Goal: Task Accomplishment & Management: Use online tool/utility

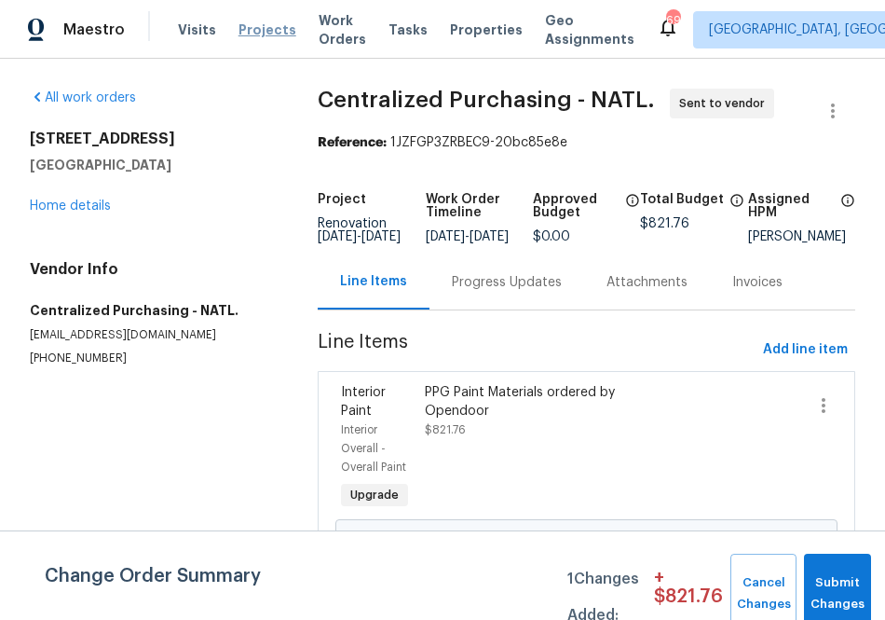
click at [264, 24] on span "Projects" at bounding box center [268, 30] width 58 height 19
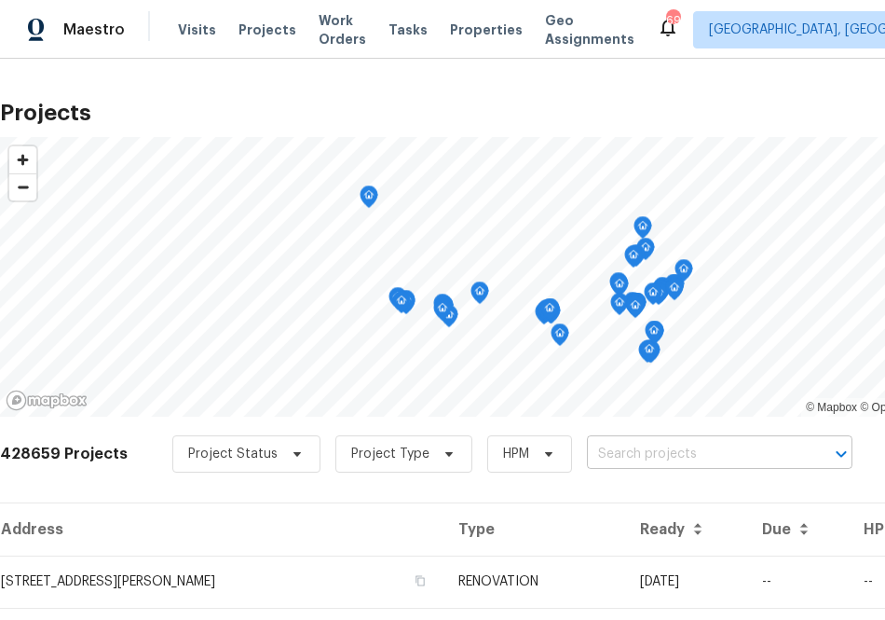
click at [642, 459] on input "text" at bounding box center [693, 454] width 213 height 29
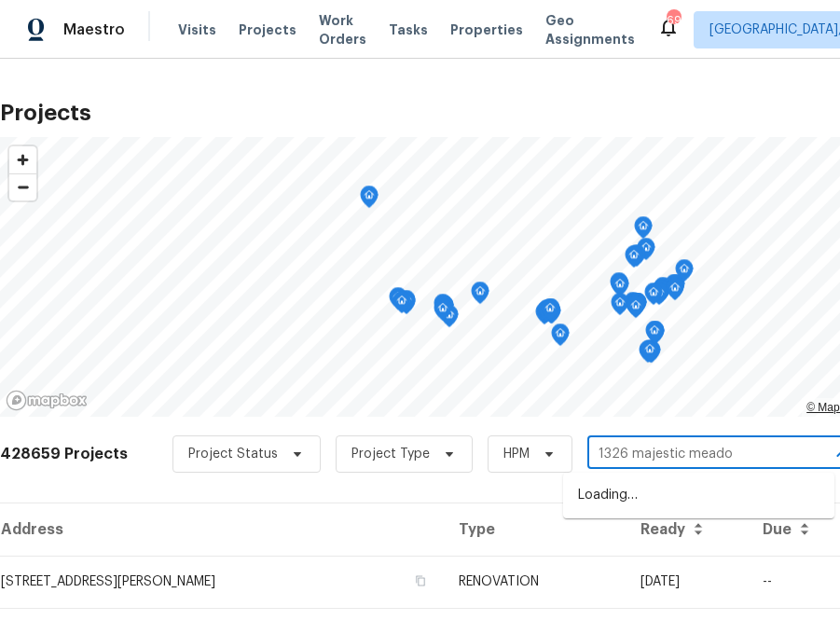
type input "1326 majestic meadow"
click at [630, 500] on li "[STREET_ADDRESS]" at bounding box center [698, 495] width 271 height 31
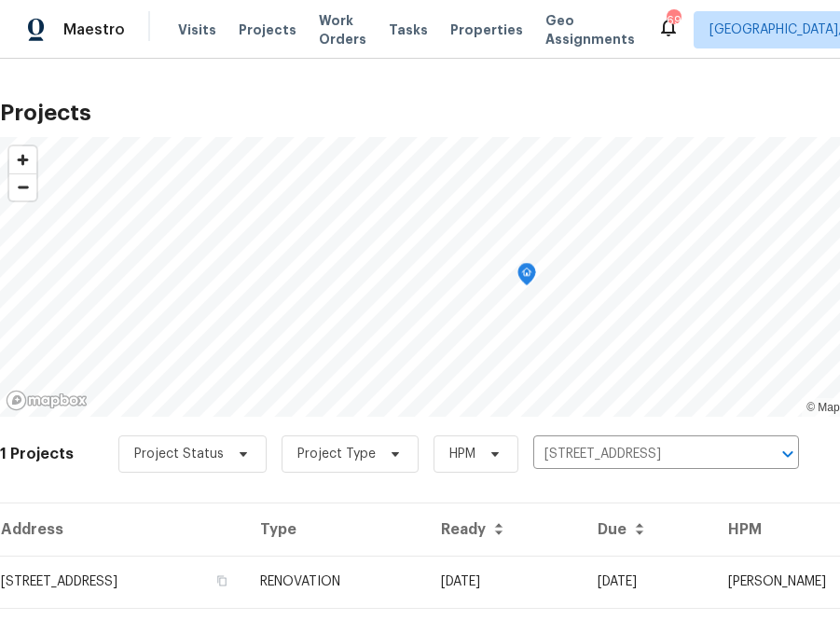
scroll to position [48, 0]
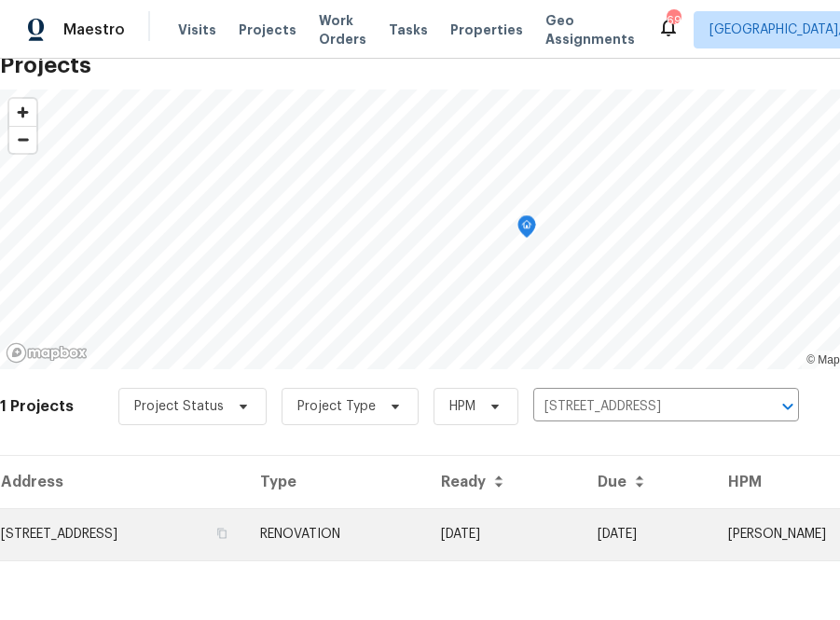
click at [208, 538] on td "[STREET_ADDRESS]" at bounding box center [122, 534] width 245 height 52
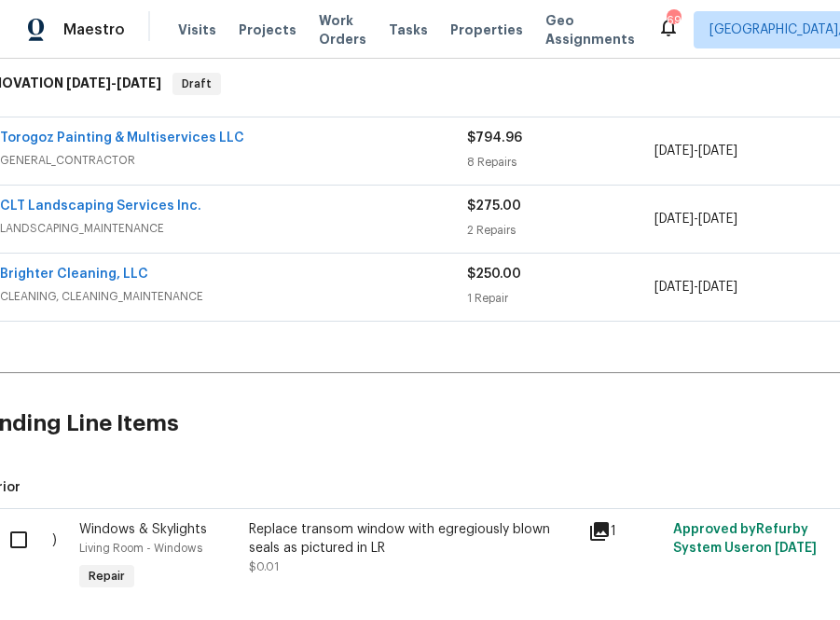
scroll to position [299, 213]
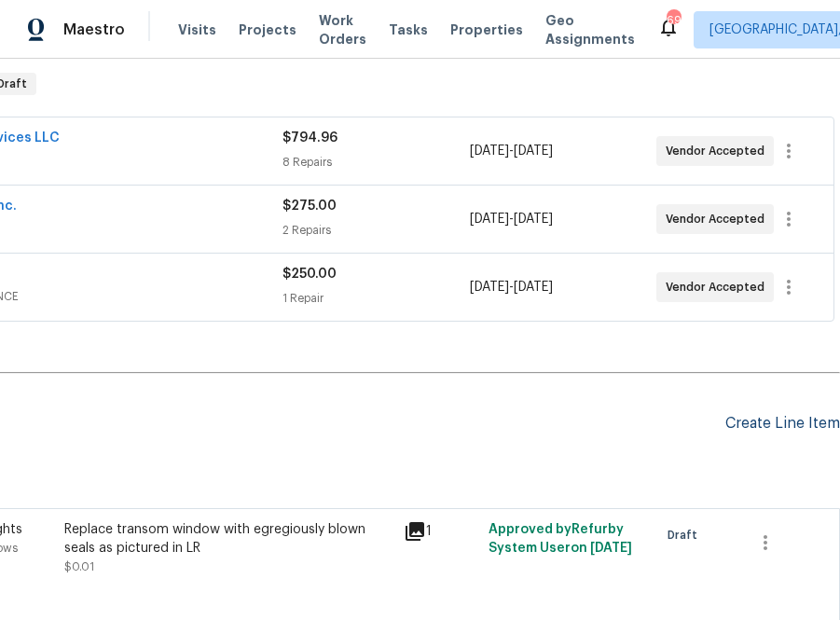
click at [784, 427] on div "Create Line Item" at bounding box center [782, 424] width 115 height 18
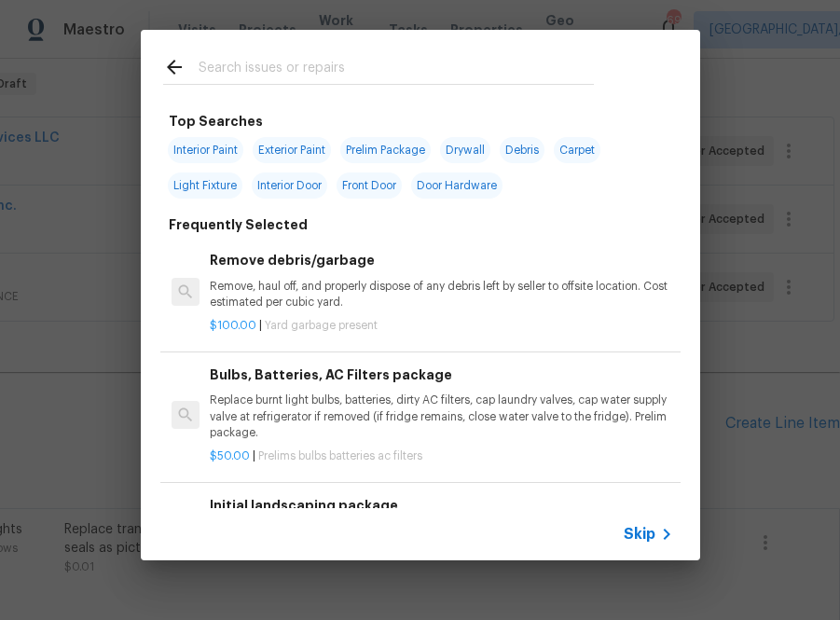
click at [397, 78] on input "text" at bounding box center [396, 70] width 395 height 28
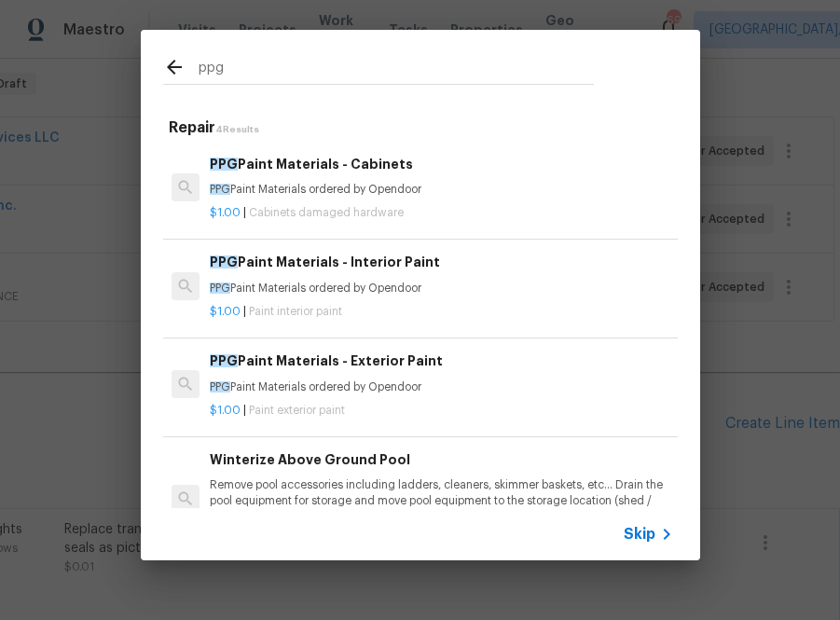
type input "ppg"
click at [258, 292] on p "PPG Paint Materials ordered by Opendoor" at bounding box center [441, 289] width 462 height 16
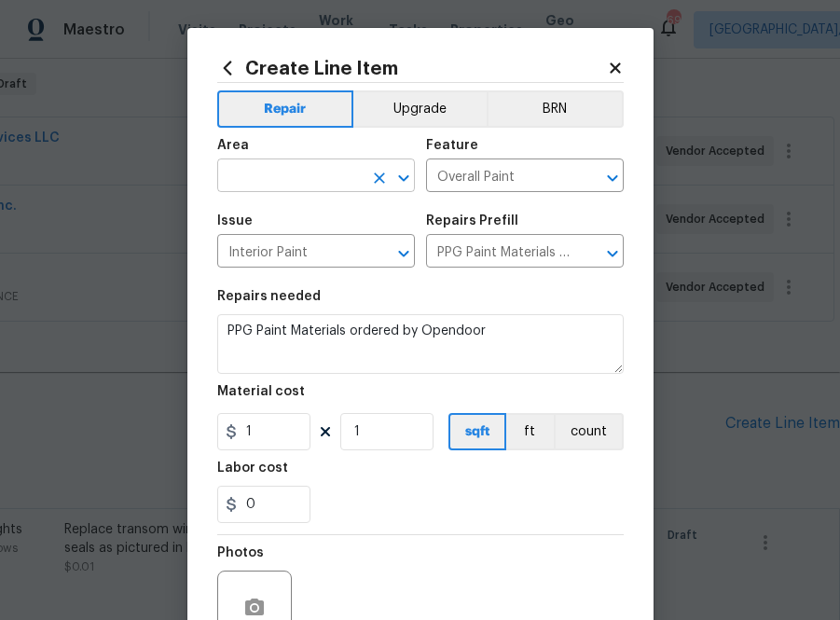
click at [307, 171] on input "text" at bounding box center [289, 177] width 145 height 29
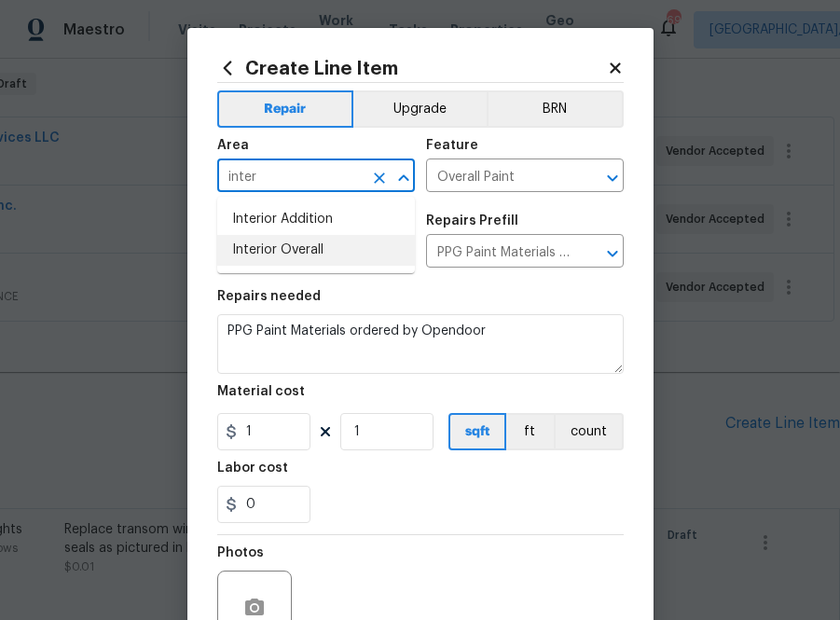
click at [292, 243] on li "Interior Overall" at bounding box center [316, 250] width 198 height 31
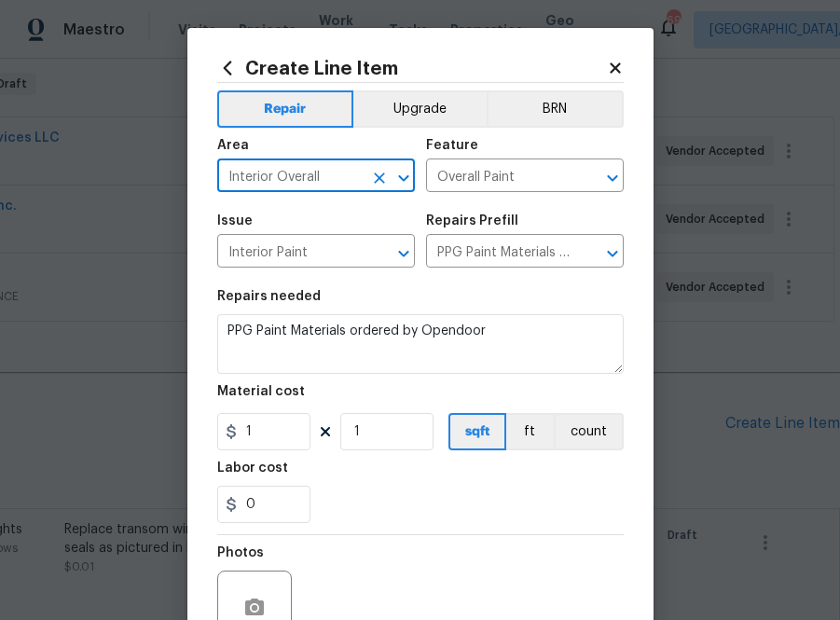
type input "Interior Overall"
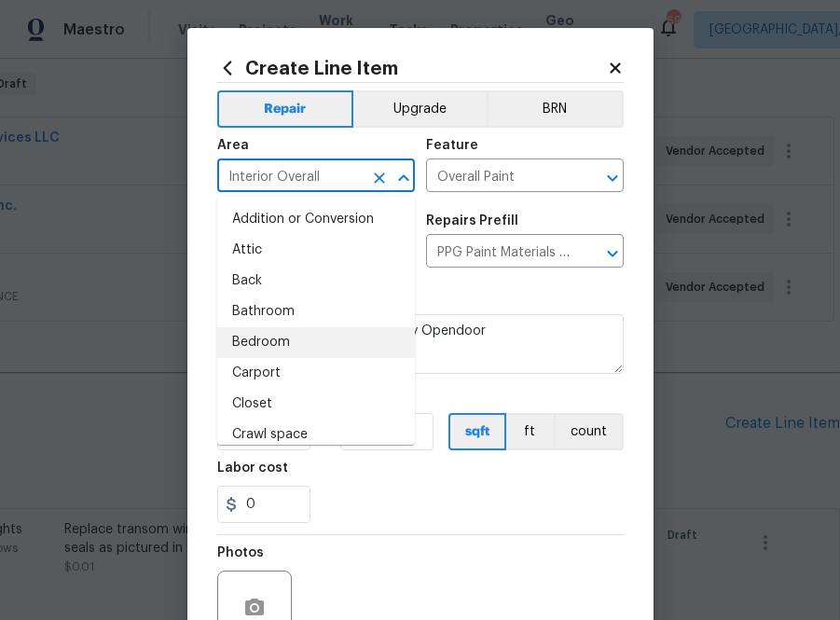
click at [406, 517] on div "0" at bounding box center [420, 504] width 406 height 37
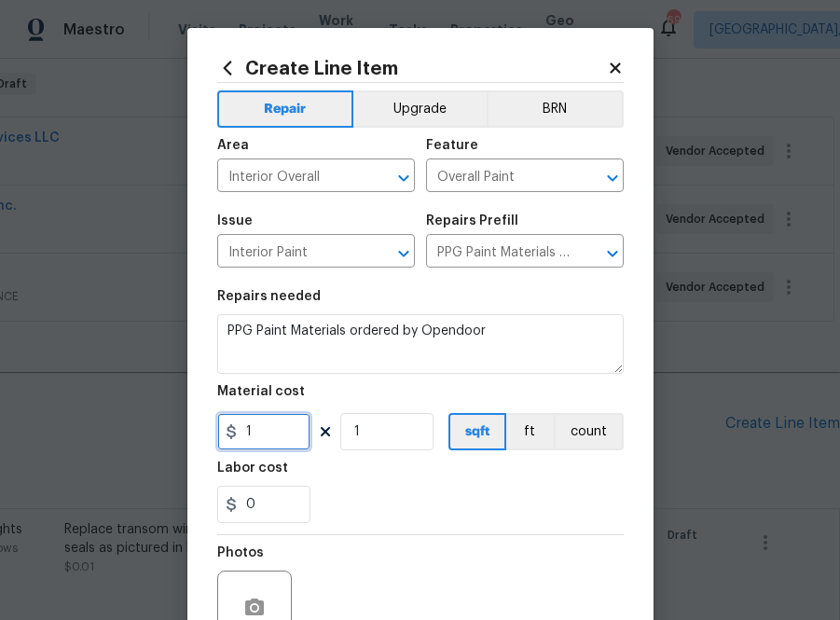
click at [282, 440] on input "1" at bounding box center [263, 431] width 93 height 37
paste input "text"
click at [274, 435] on input "1" at bounding box center [263, 431] width 93 height 37
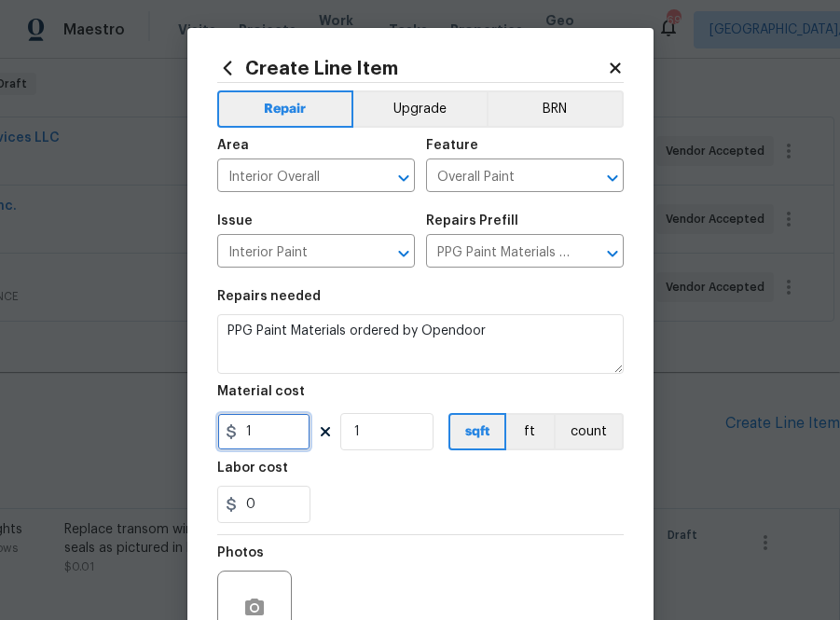
paste input "59.64"
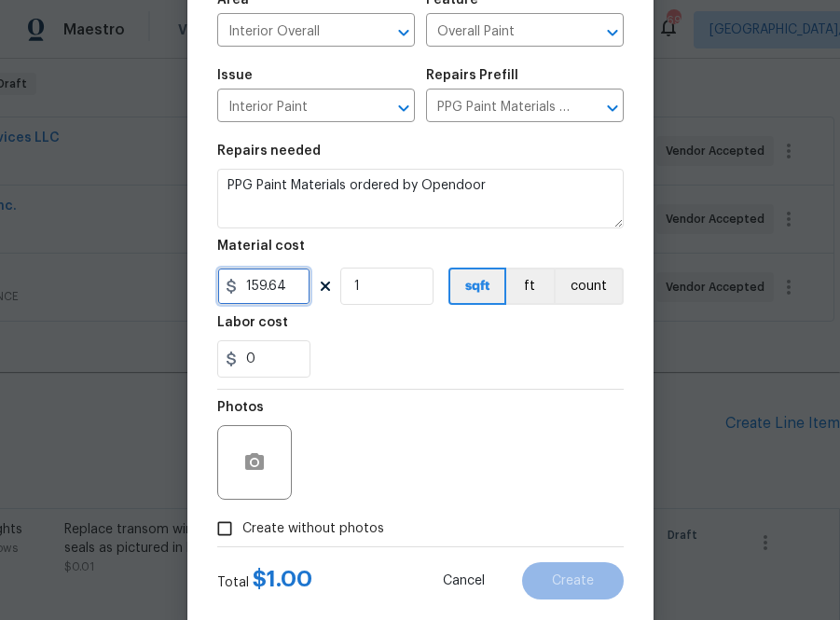
scroll to position [184, 0]
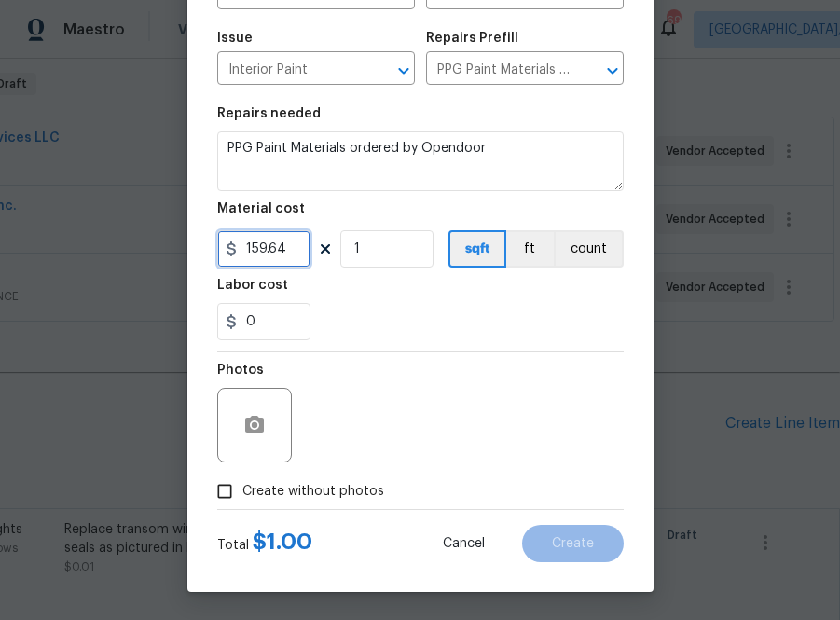
type input "159.64"
click at [341, 488] on span "Create without photos" at bounding box center [313, 492] width 142 height 20
click at [242, 488] on input "Create without photos" at bounding box center [224, 490] width 35 height 35
checkbox input "true"
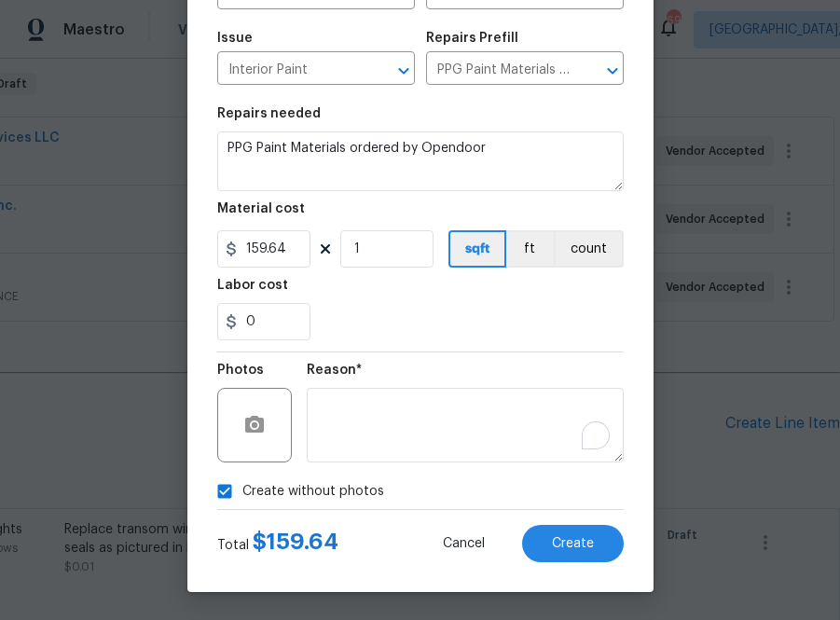
type textarea "a"
type textarea "na"
click at [604, 551] on button "Create" at bounding box center [573, 543] width 102 height 37
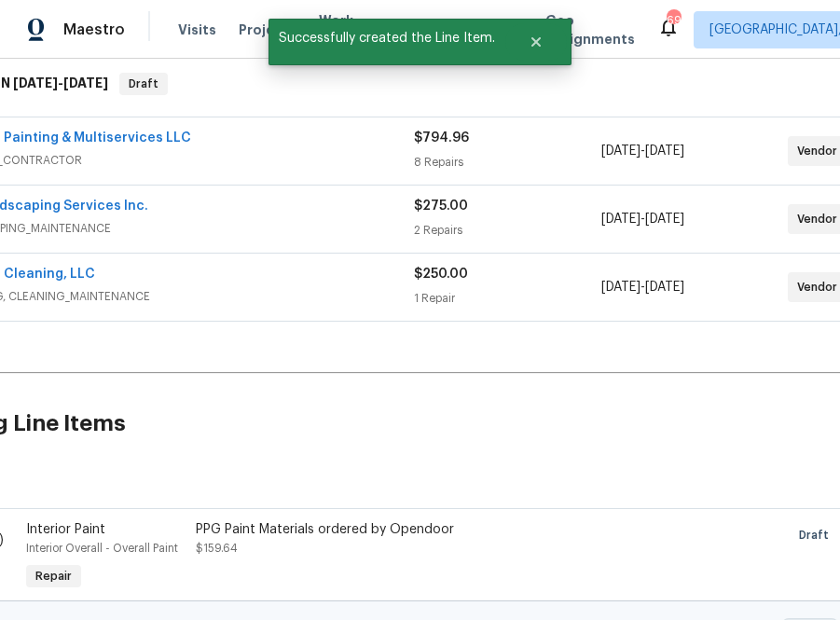
scroll to position [305, 0]
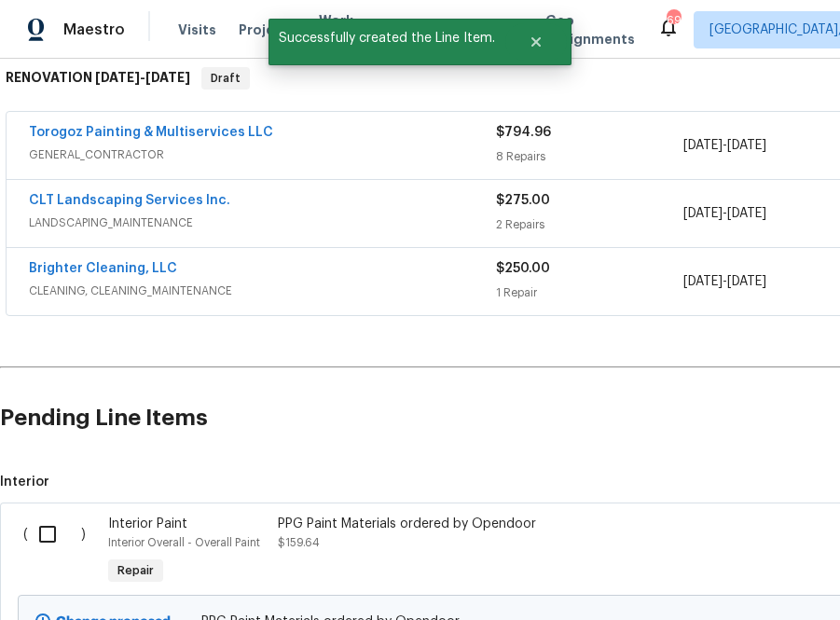
click at [45, 532] on input "checkbox" at bounding box center [54, 533] width 53 height 39
checkbox input "true"
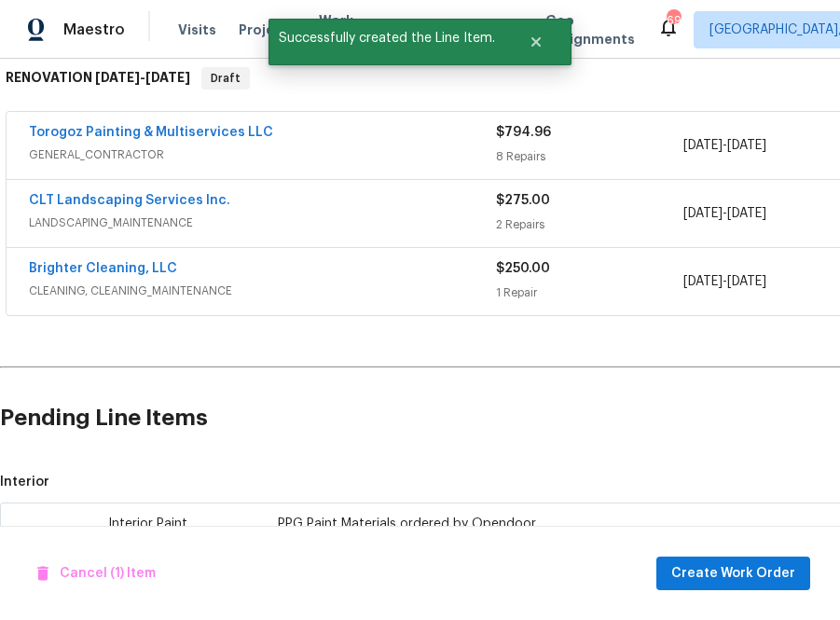
scroll to position [625, 0]
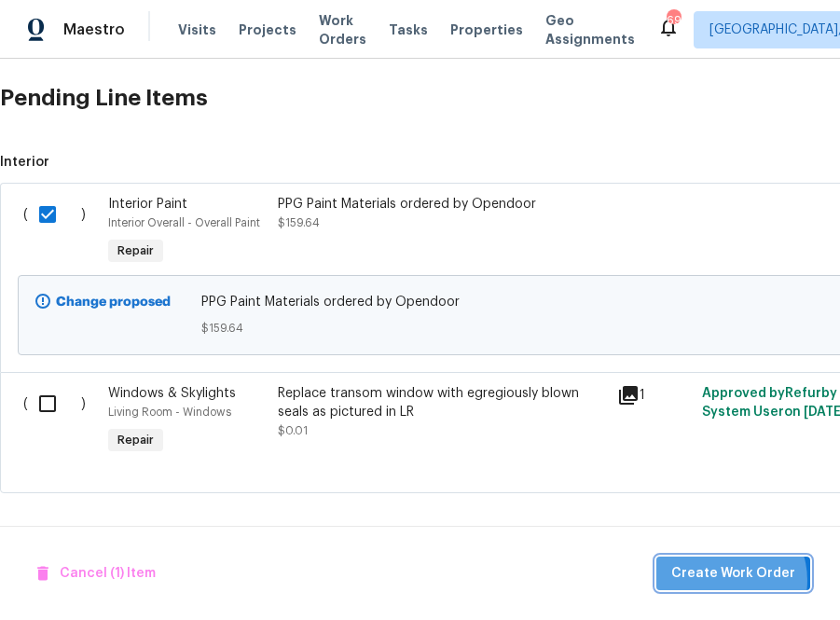
click at [727, 580] on span "Create Work Order" at bounding box center [733, 573] width 124 height 23
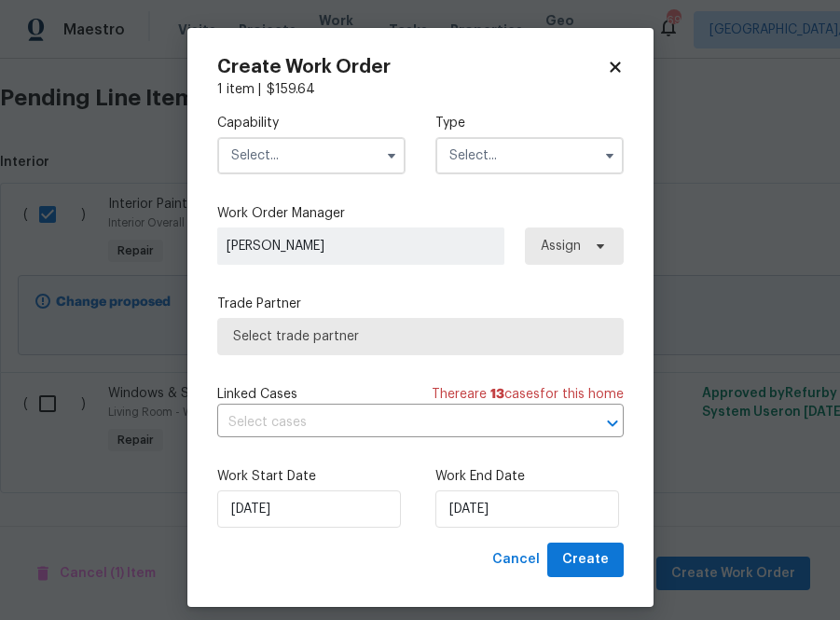
click at [326, 154] on input "text" at bounding box center [311, 155] width 188 height 37
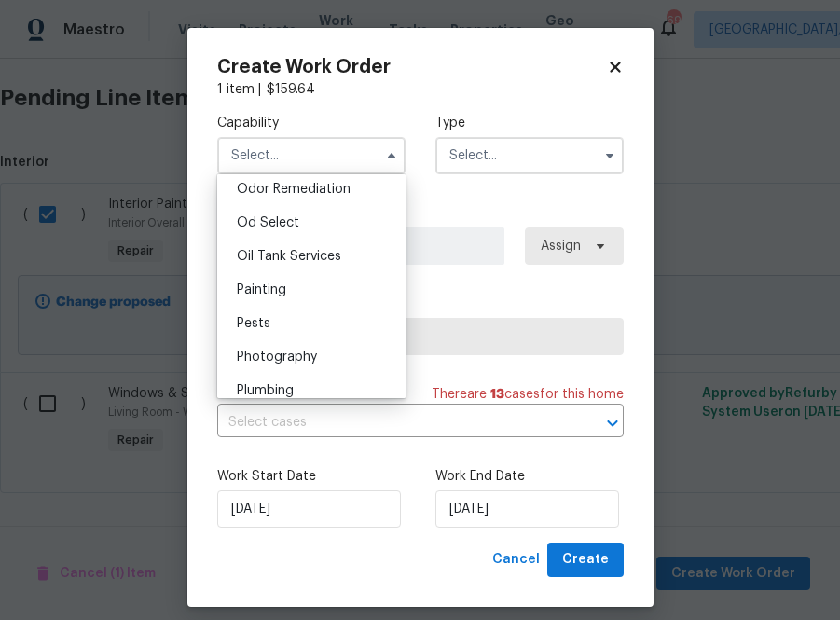
scroll to position [1473, 0]
click at [315, 293] on div "Painting" at bounding box center [311, 289] width 179 height 34
type input "Painting"
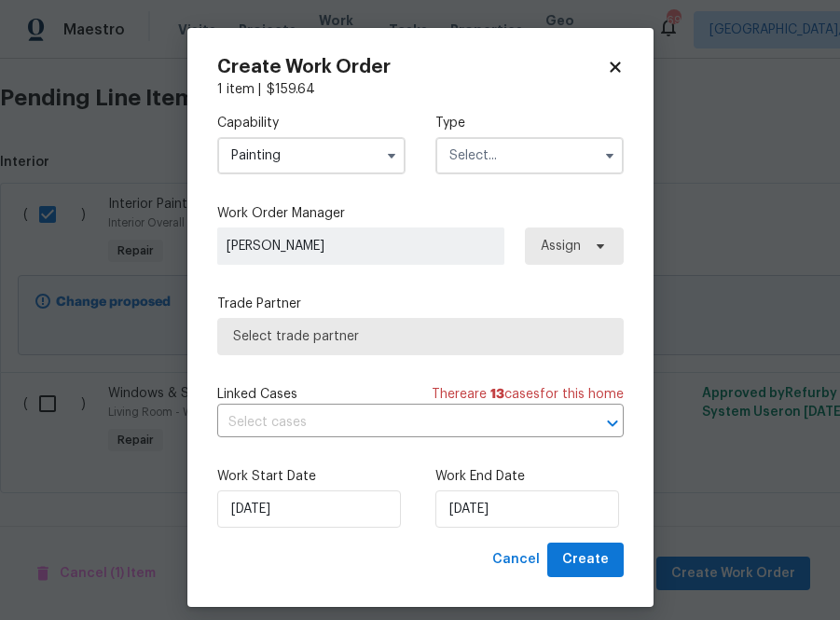
click at [515, 173] on input "text" at bounding box center [529, 155] width 188 height 37
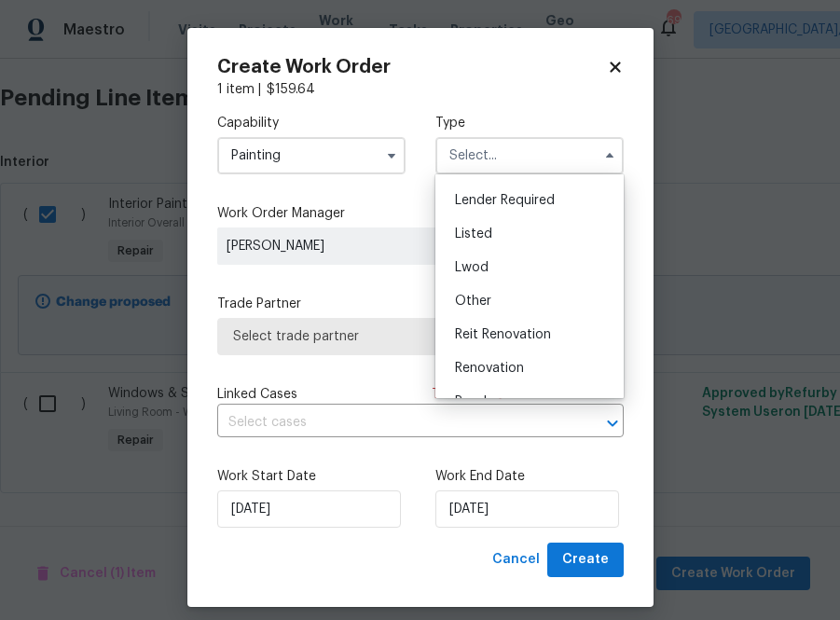
scroll to position [222, 0]
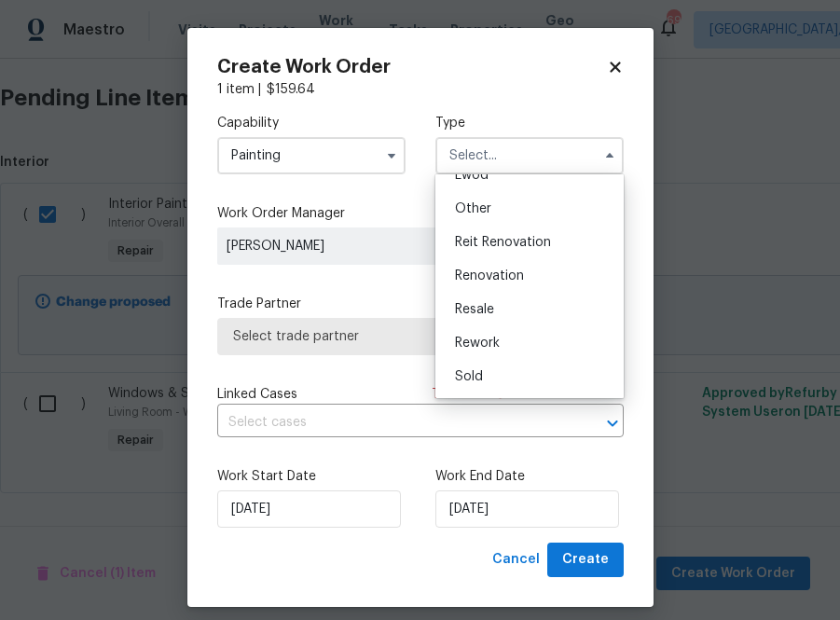
click at [511, 268] on div "Renovation" at bounding box center [529, 276] width 179 height 34
type input "Renovation"
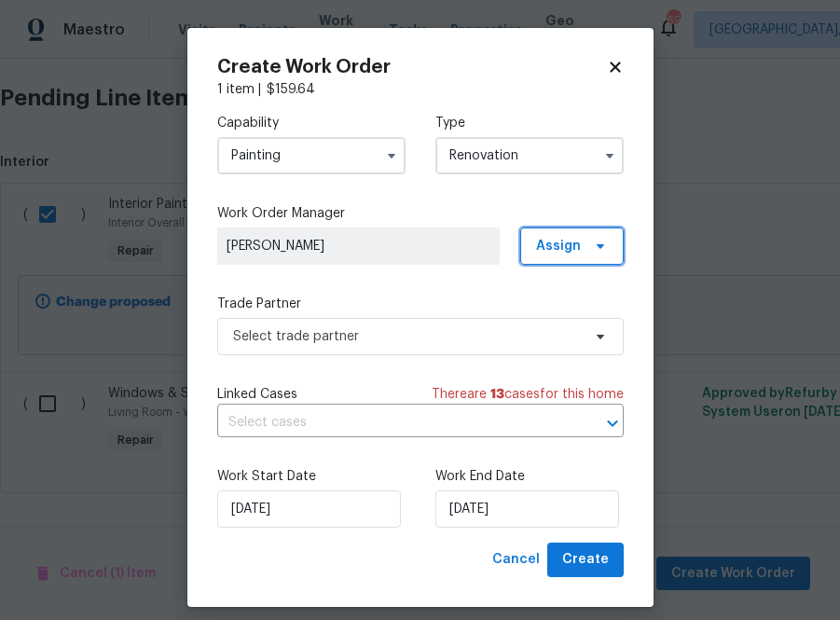
click at [571, 243] on span "Assign" at bounding box center [558, 246] width 45 height 19
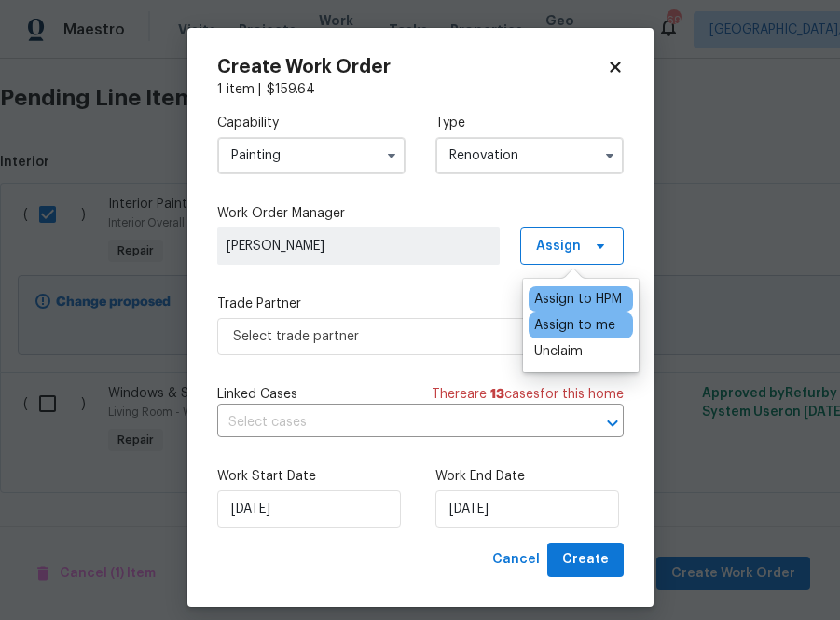
click at [560, 328] on div "Assign to me" at bounding box center [574, 325] width 81 height 19
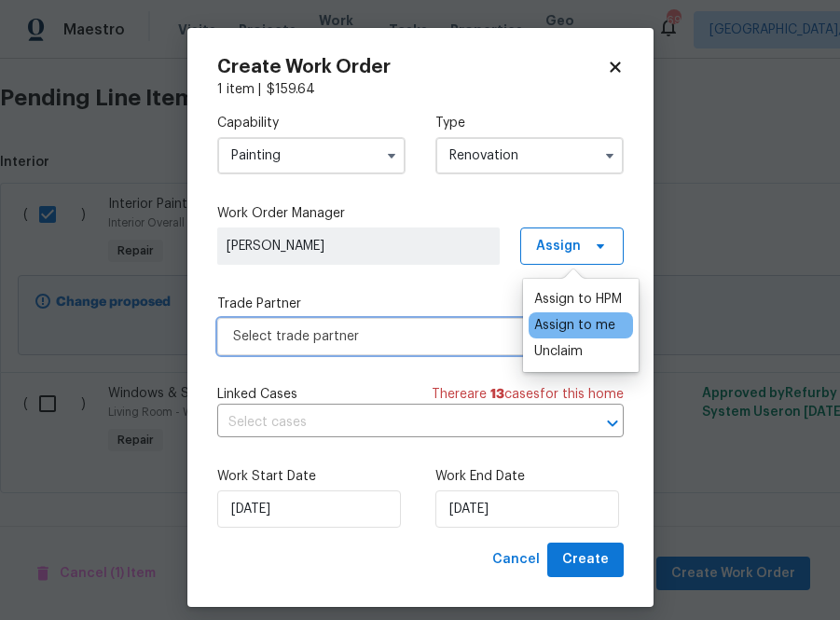
click at [444, 342] on span "Select trade partner" at bounding box center [407, 336] width 348 height 19
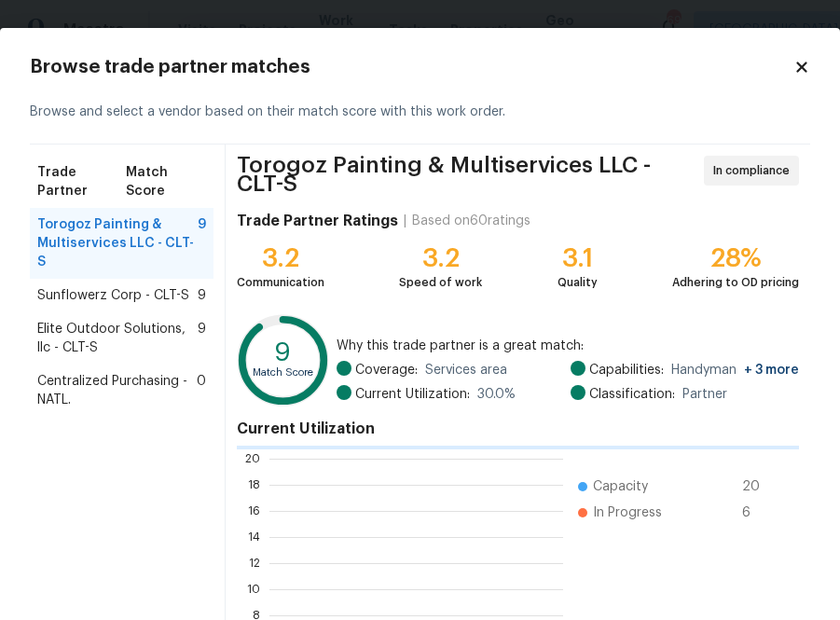
scroll to position [261, 294]
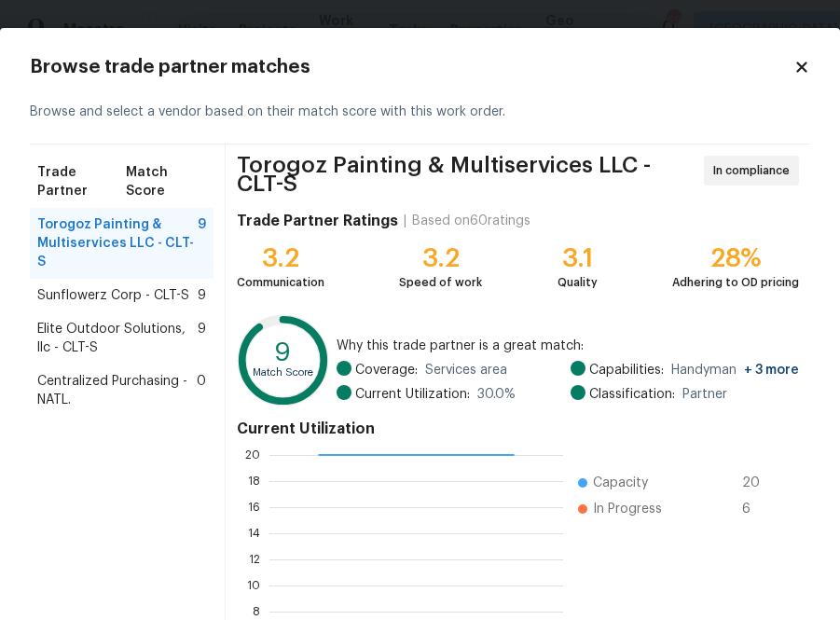
click at [73, 364] on div "Centralized Purchasing - NATL. 0" at bounding box center [122, 390] width 184 height 52
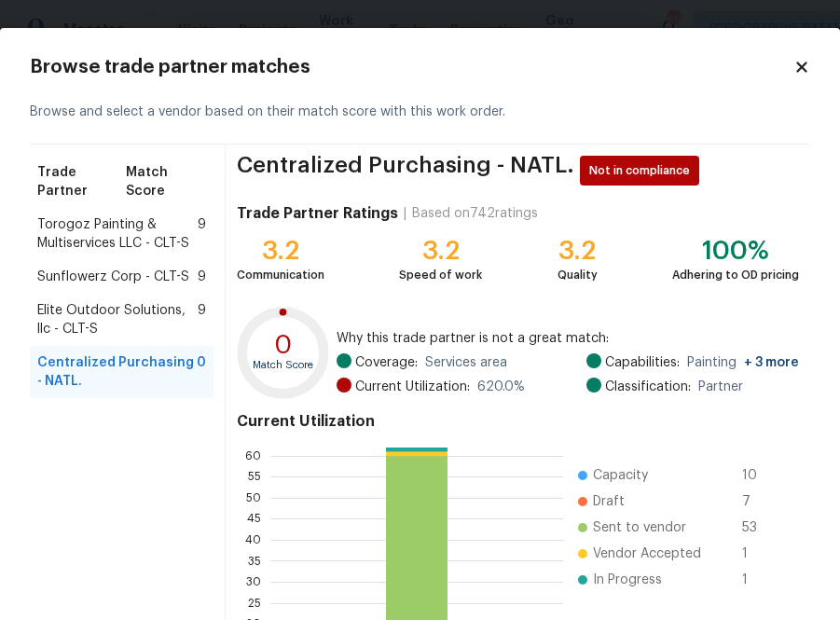
scroll to position [200, 0]
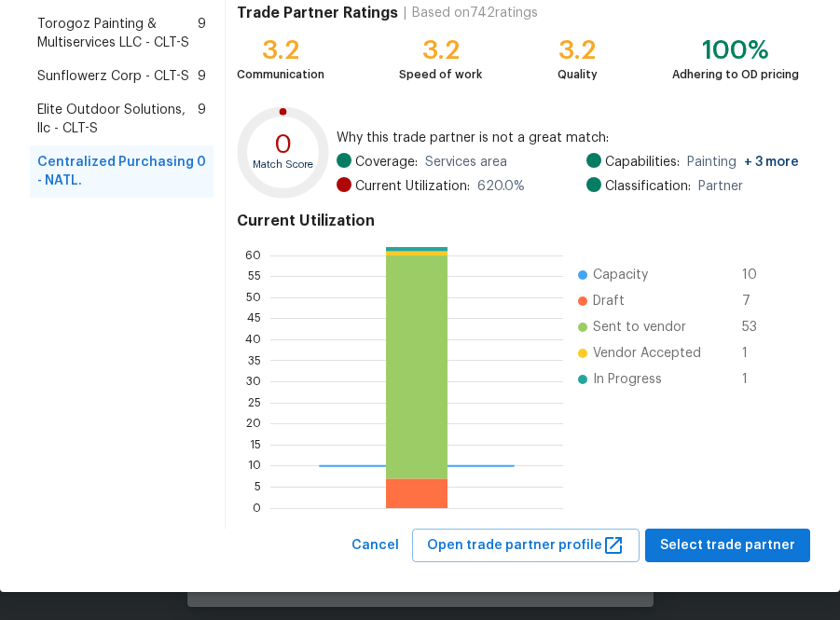
click at [720, 567] on div "Browse trade partner matches Browse and select a vendor based on their match sc…" at bounding box center [420, 210] width 840 height 764
click at [719, 550] on span "Select trade partner" at bounding box center [727, 545] width 135 height 23
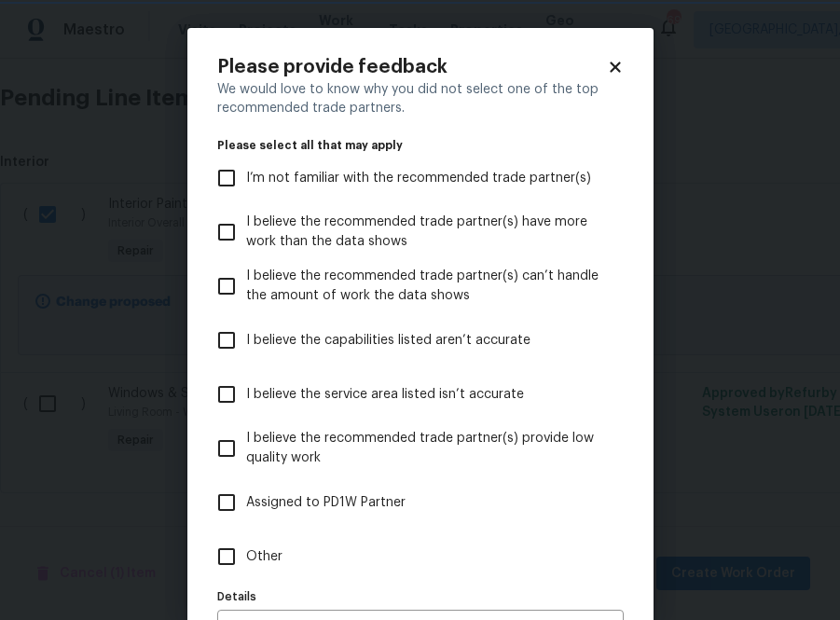
scroll to position [0, 0]
click at [287, 555] on label "Other" at bounding box center [408, 556] width 402 height 54
click at [246, 555] on input "Other" at bounding box center [226, 556] width 39 height 39
checkbox input "true"
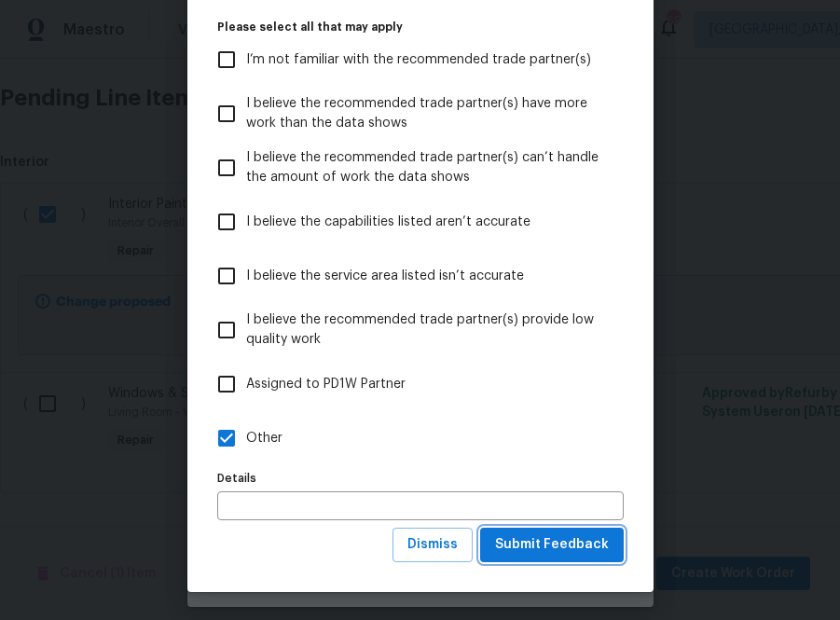
click at [620, 561] on button "Submit Feedback" at bounding box center [552, 545] width 144 height 34
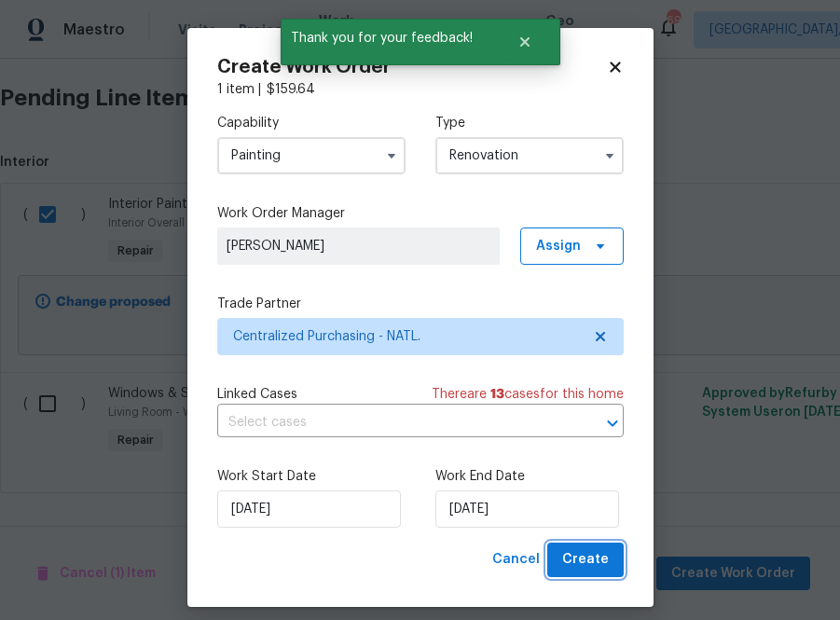
click at [594, 557] on span "Create" at bounding box center [585, 559] width 47 height 23
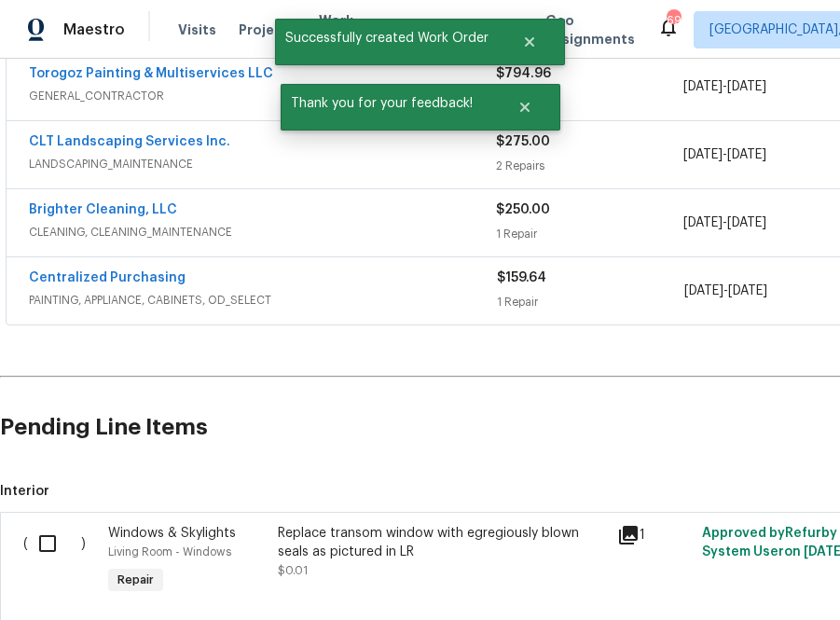
scroll to position [354, 0]
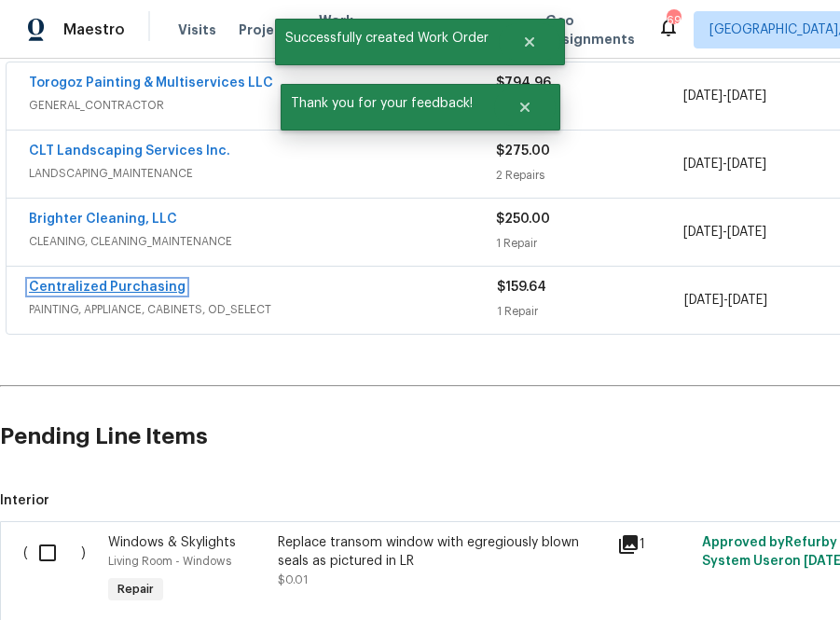
click at [82, 281] on link "Centralized Purchasing" at bounding box center [107, 287] width 157 height 13
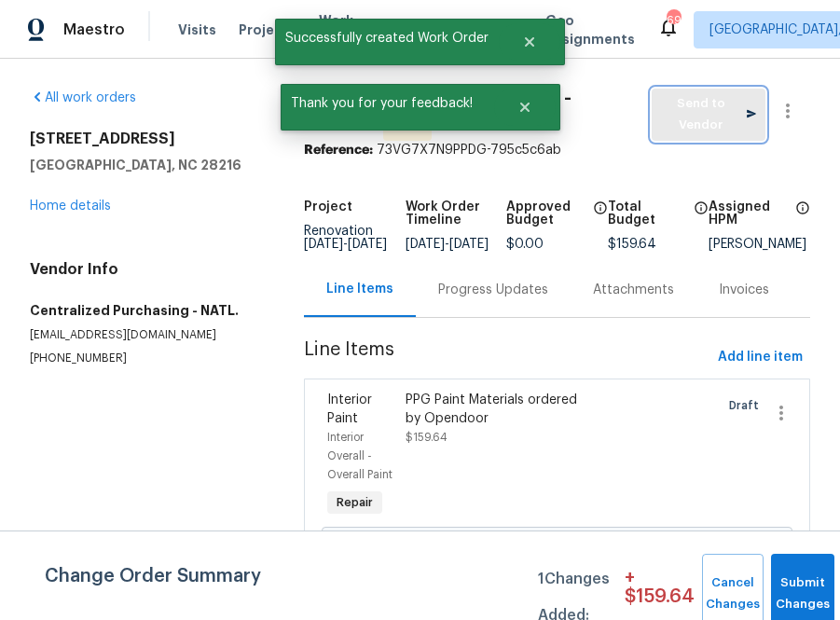
click at [688, 118] on span "Send to Vendor" at bounding box center [708, 114] width 95 height 43
